Goal: Find contact information

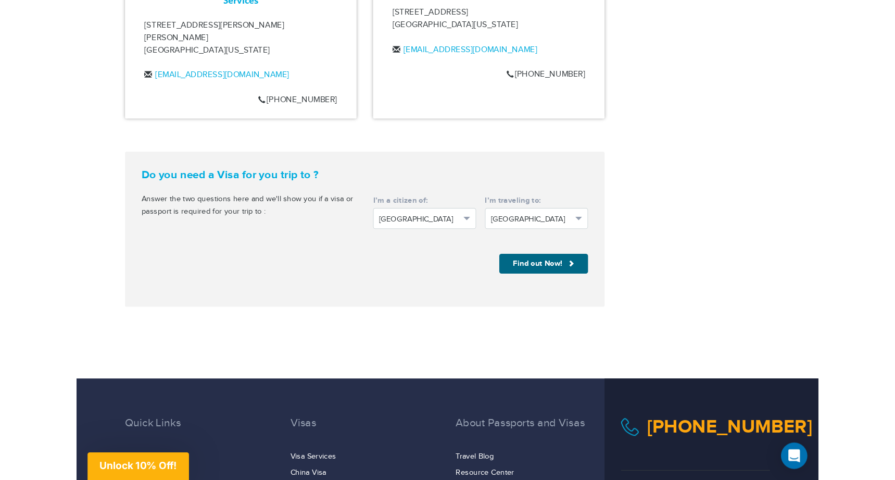
scroll to position [1302, 0]
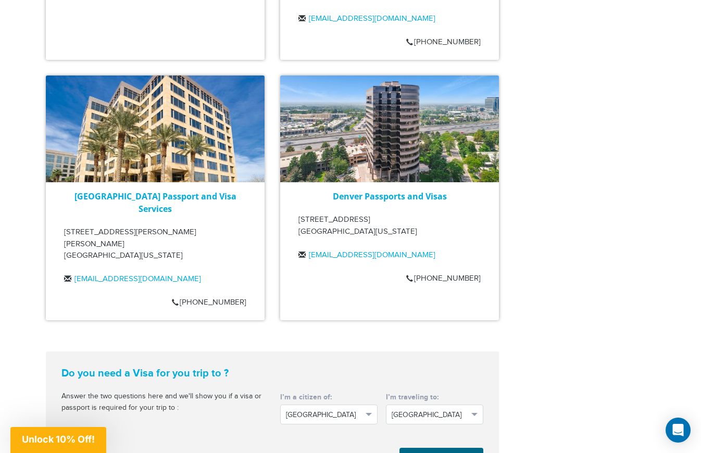
drag, startPoint x: 293, startPoint y: 194, endPoint x: 399, endPoint y: 210, distance: 107.5
click at [399, 210] on div "Denver Passports and Visas [STREET_ADDRESS][US_STATE] [EMAIL_ADDRESS][DOMAIN_NA…" at bounding box center [389, 229] width 219 height 79
copy p "[STREET_ADDRESS][US_STATE]"
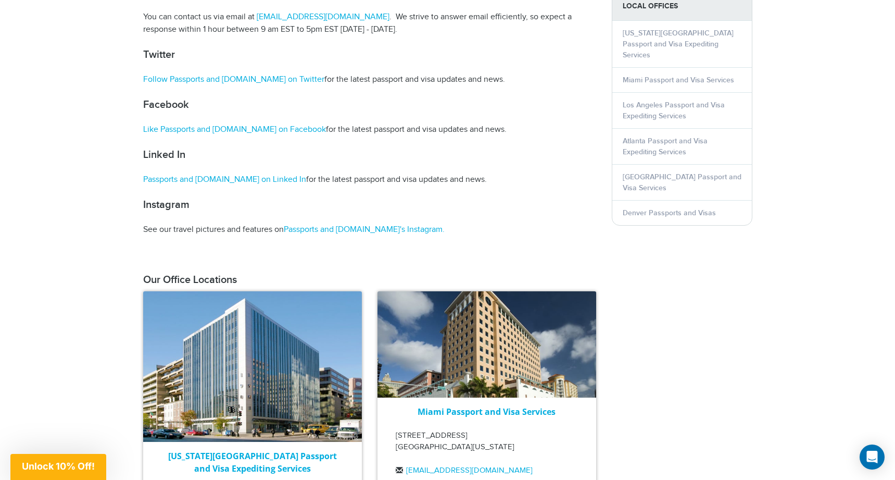
scroll to position [469, 0]
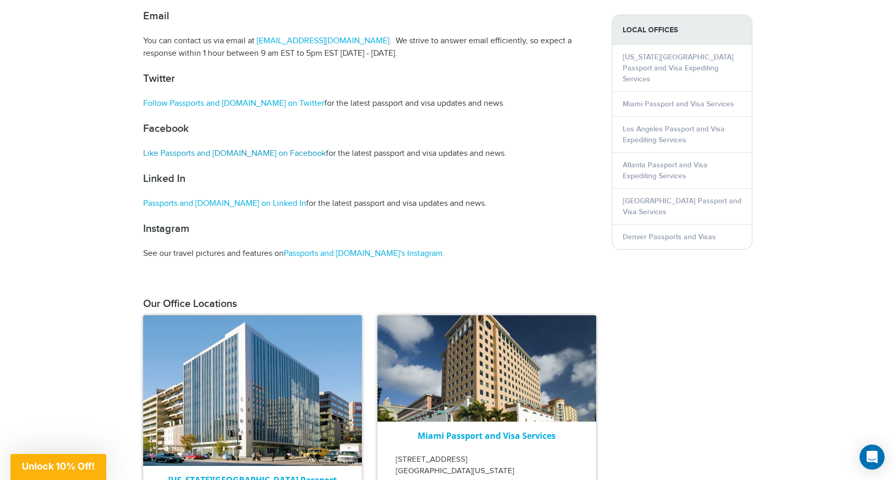
click at [232, 154] on link "Like Passports and [DOMAIN_NAME] on Facebook" at bounding box center [234, 153] width 183 height 10
click at [328, 251] on link "Passports and [DOMAIN_NAME]'s Instagram." at bounding box center [364, 253] width 161 height 10
click at [325, 253] on link "Passports and [DOMAIN_NAME]'s Instagram." at bounding box center [364, 253] width 161 height 10
